Goal: Task Accomplishment & Management: Manage account settings

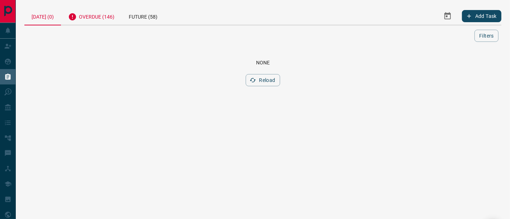
click at [111, 17] on div "Overdue (146)" at bounding box center [91, 16] width 61 height 18
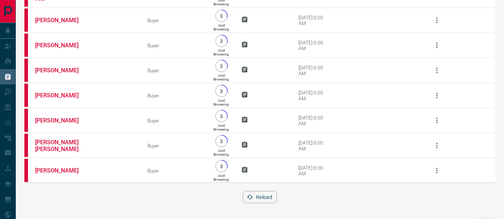
scroll to position [3613, 0]
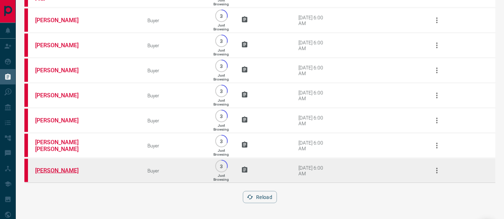
click at [59, 170] on link "[PERSON_NAME]" at bounding box center [62, 170] width 54 height 7
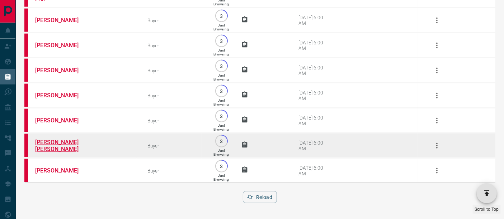
click at [64, 146] on link "[PERSON_NAME] [PERSON_NAME]" at bounding box center [62, 146] width 54 height 14
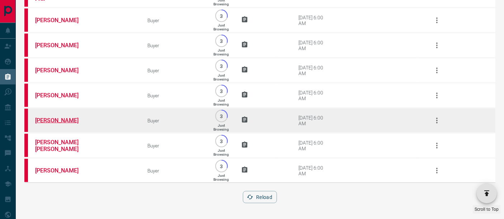
click at [75, 119] on link "[PERSON_NAME]" at bounding box center [62, 120] width 54 height 7
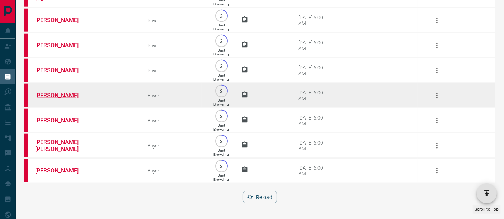
click at [55, 94] on link "[PERSON_NAME]" at bounding box center [62, 95] width 54 height 7
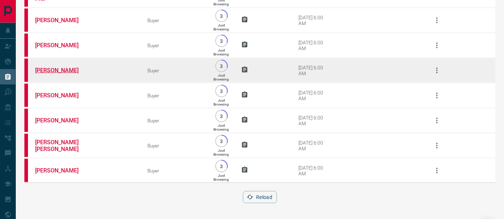
click at [61, 74] on link "[PERSON_NAME]" at bounding box center [62, 70] width 54 height 7
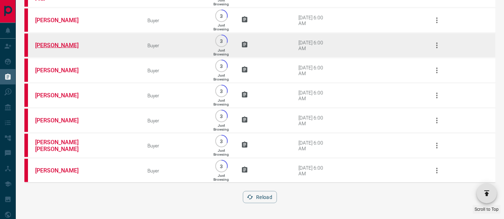
click at [56, 49] on link "[PERSON_NAME]" at bounding box center [62, 45] width 54 height 7
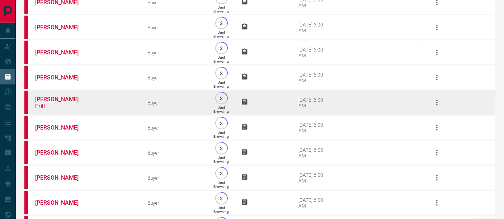
scroll to position [3454, 0]
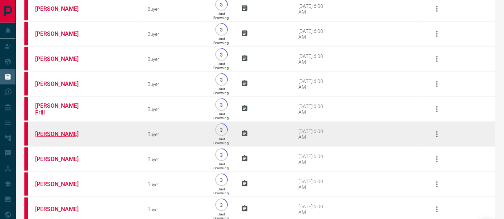
click at [62, 138] on link "[PERSON_NAME]" at bounding box center [62, 134] width 54 height 7
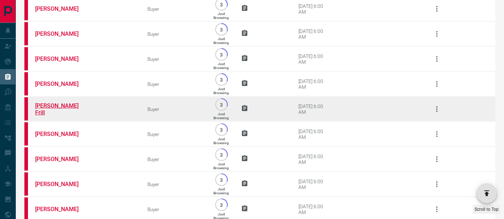
click at [53, 116] on link "[PERSON_NAME] Frill" at bounding box center [62, 110] width 54 height 14
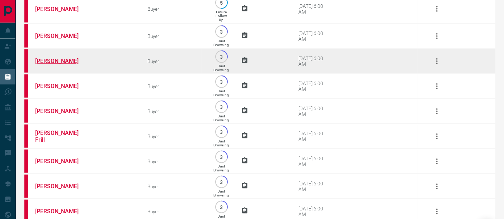
scroll to position [3414, 0]
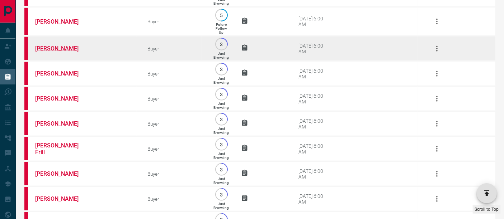
click at [65, 52] on link "[PERSON_NAME]" at bounding box center [62, 48] width 54 height 7
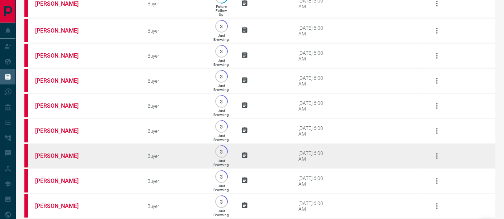
scroll to position [2856, 0]
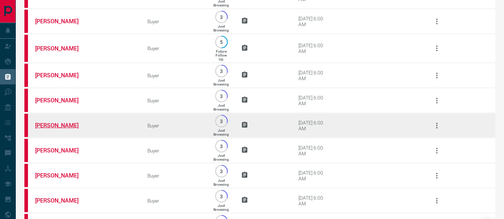
click at [62, 129] on link "[PERSON_NAME]" at bounding box center [62, 125] width 54 height 7
